Goal: Transaction & Acquisition: Book appointment/travel/reservation

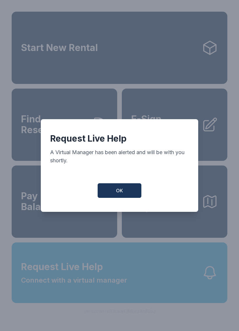
click at [126, 192] on button "OK" at bounding box center [120, 190] width 44 height 15
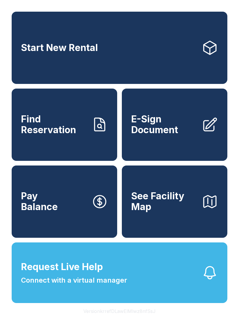
click at [172, 146] on link "E-Sign Document" at bounding box center [174, 125] width 105 height 72
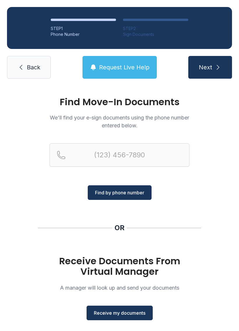
click at [132, 312] on span "Receive my documents" at bounding box center [120, 312] width 52 height 7
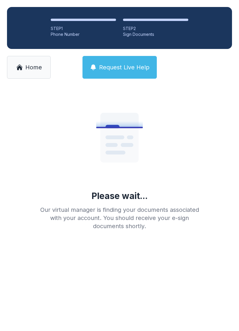
click at [134, 71] on button "Request Live Help" at bounding box center [119, 67] width 74 height 23
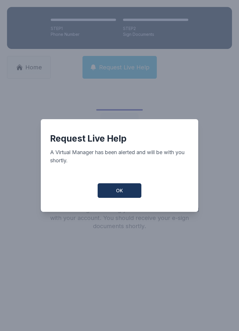
click at [134, 197] on button "OK" at bounding box center [120, 190] width 44 height 15
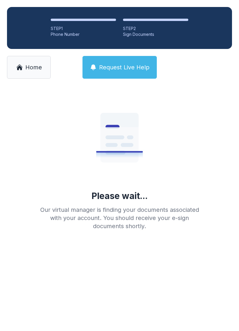
click at [39, 70] on span "Home" at bounding box center [33, 67] width 17 height 8
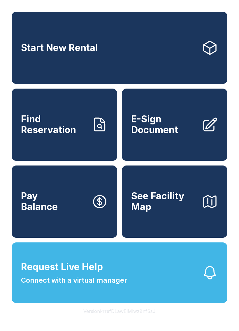
click at [184, 128] on span "E-Sign Document" at bounding box center [164, 124] width 66 height 21
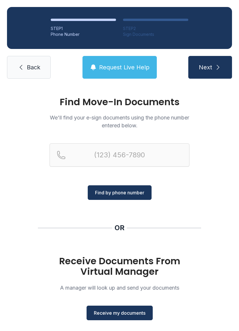
click at [135, 314] on span "Receive my documents" at bounding box center [120, 312] width 52 height 7
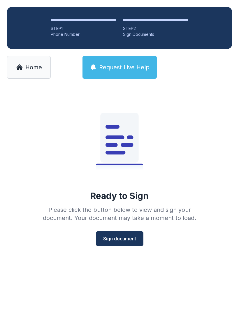
click at [39, 69] on span "Home" at bounding box center [33, 67] width 17 height 8
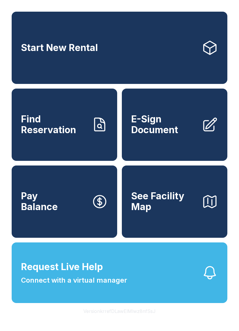
click at [204, 48] on icon at bounding box center [209, 48] width 16 height 16
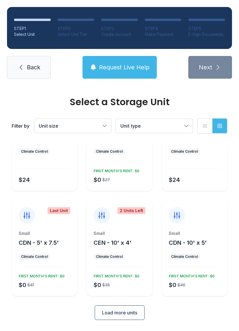
scroll to position [51, 0]
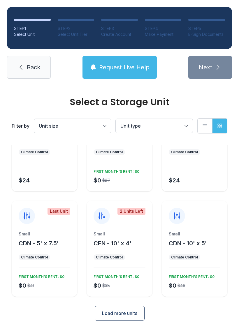
click at [129, 312] on span "Load more units" at bounding box center [119, 312] width 35 height 7
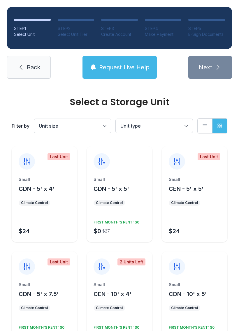
scroll to position [0, 0]
click at [127, 176] on div "Small CDN - 5' x 5' Climate Control $0 $27 FIRST MONTH’S RENT: $0" at bounding box center [119, 194] width 66 height 96
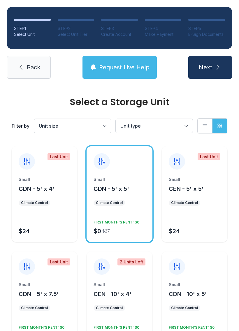
click at [214, 66] on icon "submit" at bounding box center [217, 67] width 7 height 7
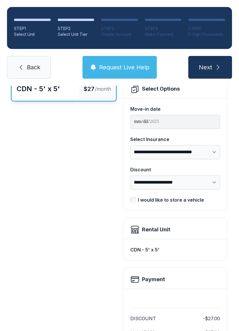
scroll to position [45, 0]
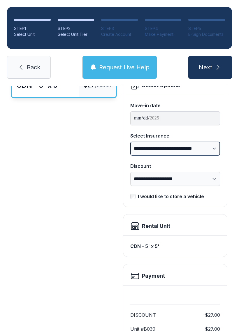
click at [210, 145] on select "**********" at bounding box center [175, 148] width 90 height 14
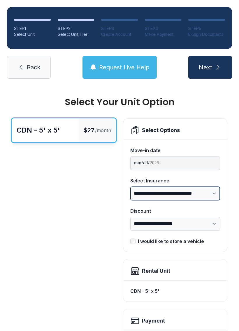
scroll to position [0, 0]
click at [32, 68] on span "Back" at bounding box center [33, 67] width 13 height 8
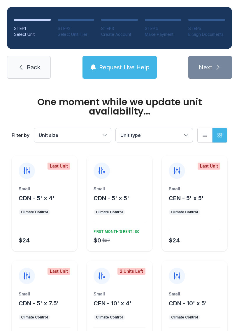
click at [30, 71] on span "Back" at bounding box center [33, 67] width 13 height 8
